Goal: Information Seeking & Learning: Learn about a topic

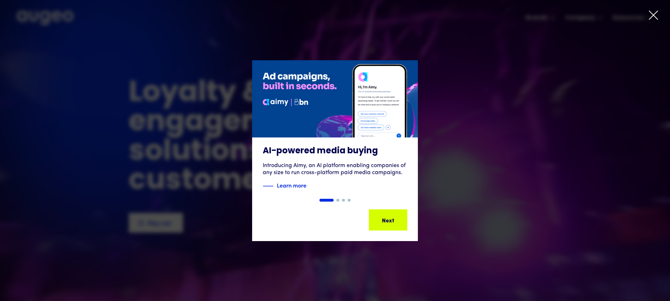
click at [654, 16] on icon at bounding box center [653, 15] width 11 height 11
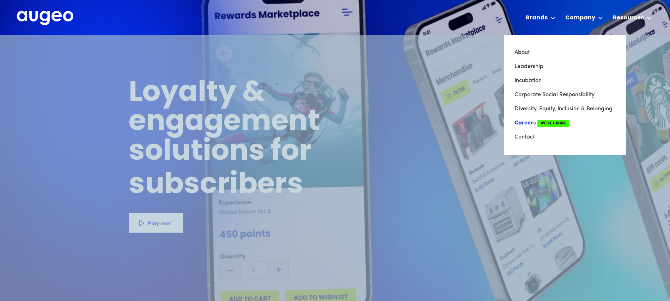
click at [529, 121] on link "Careers We're Hiring" at bounding box center [564, 123] width 101 height 14
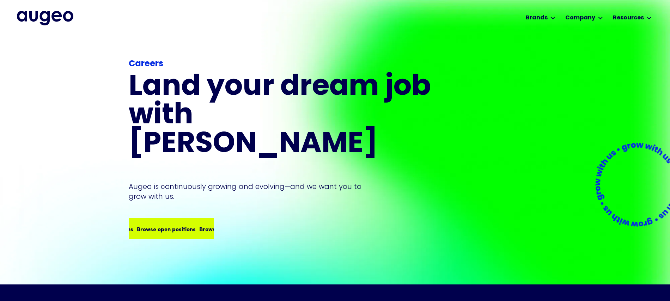
click at [176, 225] on div "Browse open positions Browse open positions Browse open positions Browse open p…" at bounding box center [195, 229] width 250 height 8
